Goal: Communication & Community: Answer question/provide support

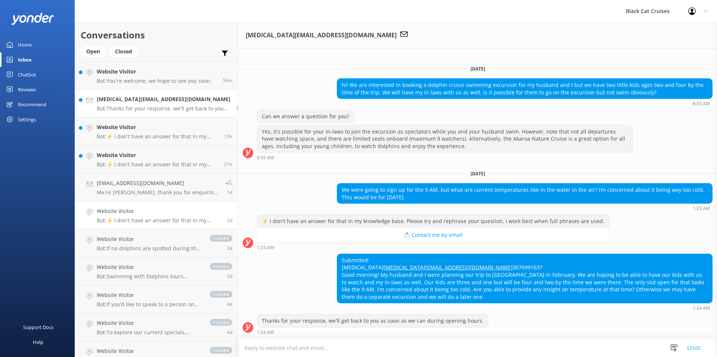
scroll to position [4, 0]
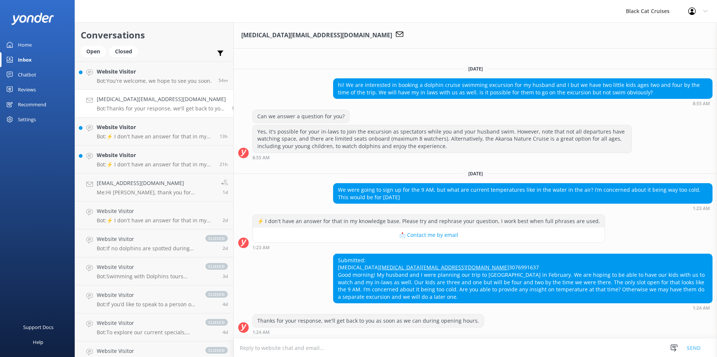
click at [242, 349] on textarea at bounding box center [475, 348] width 483 height 18
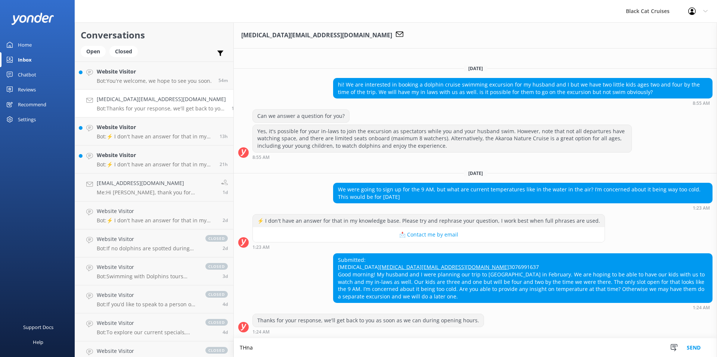
scroll to position [4, 0]
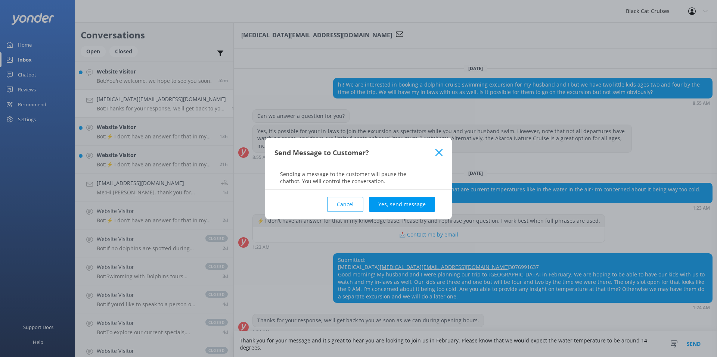
click at [348, 207] on button "Cancel" at bounding box center [345, 204] width 36 height 15
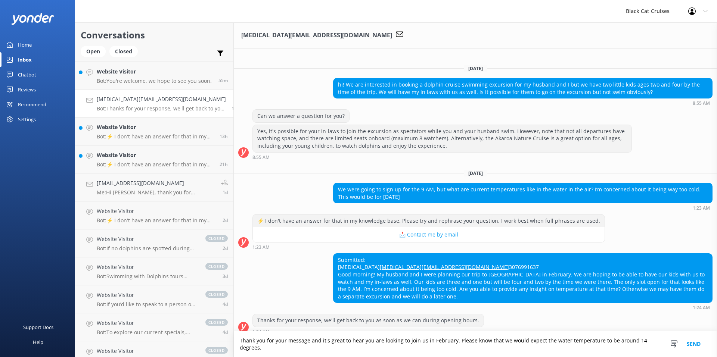
click at [654, 347] on textarea "Thank you for your message and it's great to hear you are looking to join us in…" at bounding box center [475, 344] width 483 height 26
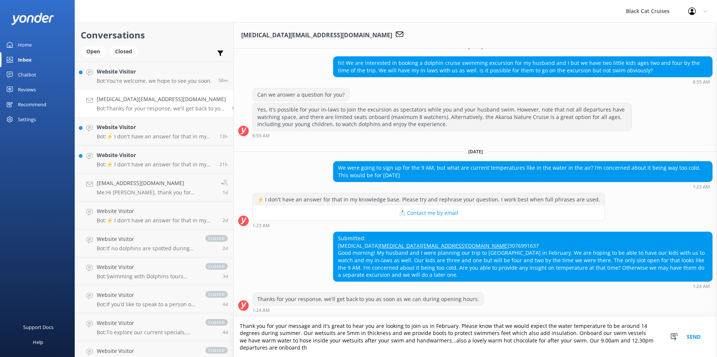
scroll to position [26, 0]
type textarea "Thank you for your message and it's great to hear you are looking to join us in…"
click at [692, 338] on button "Send" at bounding box center [693, 337] width 28 height 40
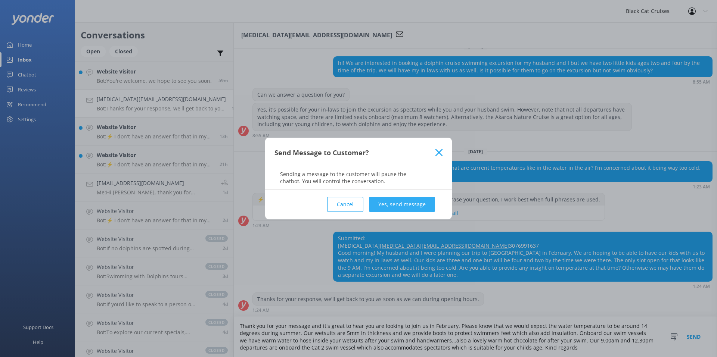
click at [410, 205] on button "Yes, send message" at bounding box center [402, 204] width 66 height 15
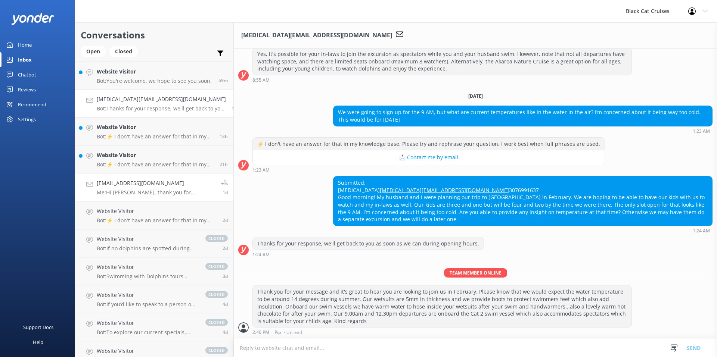
scroll to position [82, 0]
